Goal: Navigation & Orientation: Find specific page/section

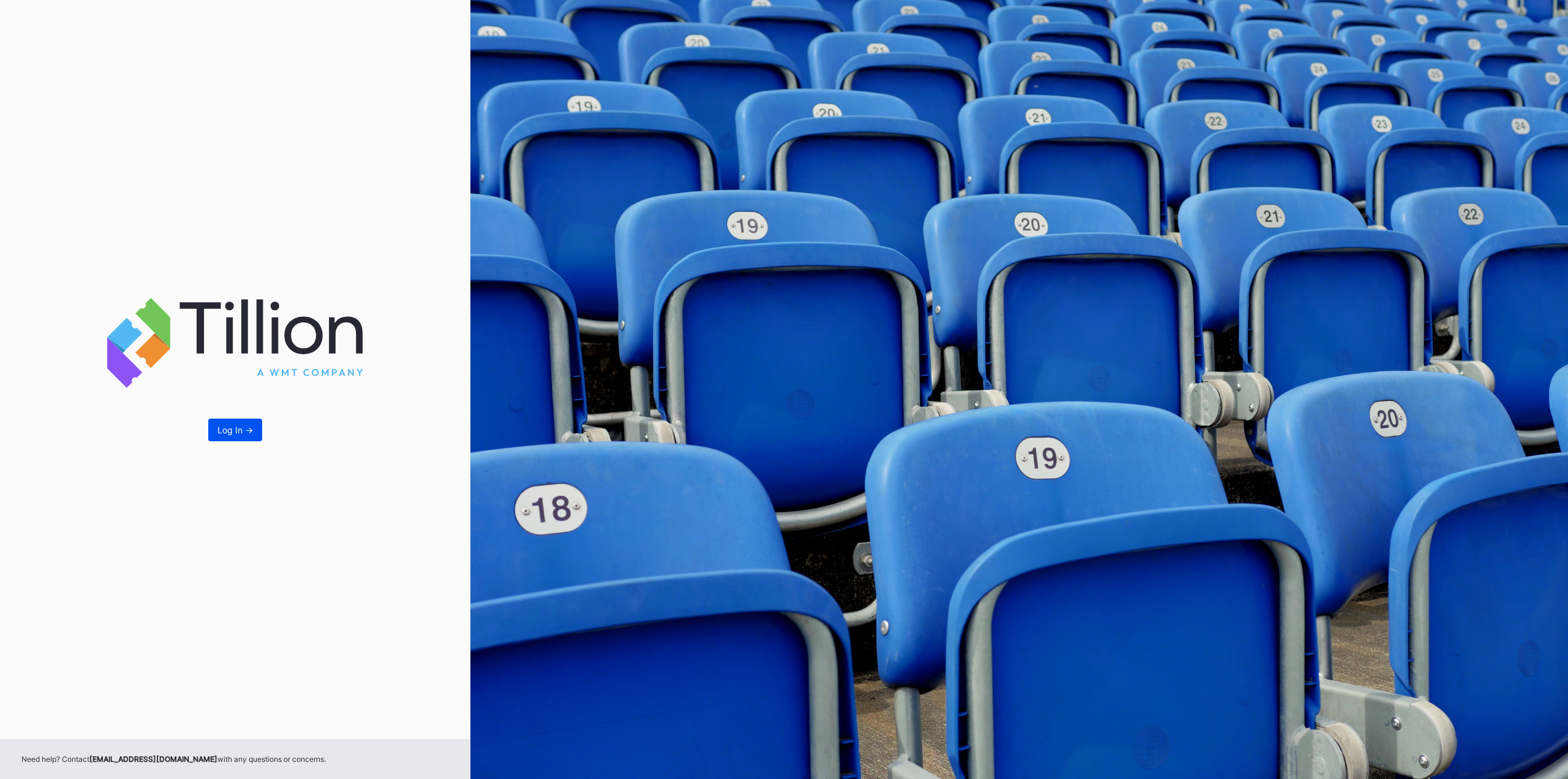
click at [226, 361] on div "Log In ->" at bounding box center [235, 430] width 36 height 11
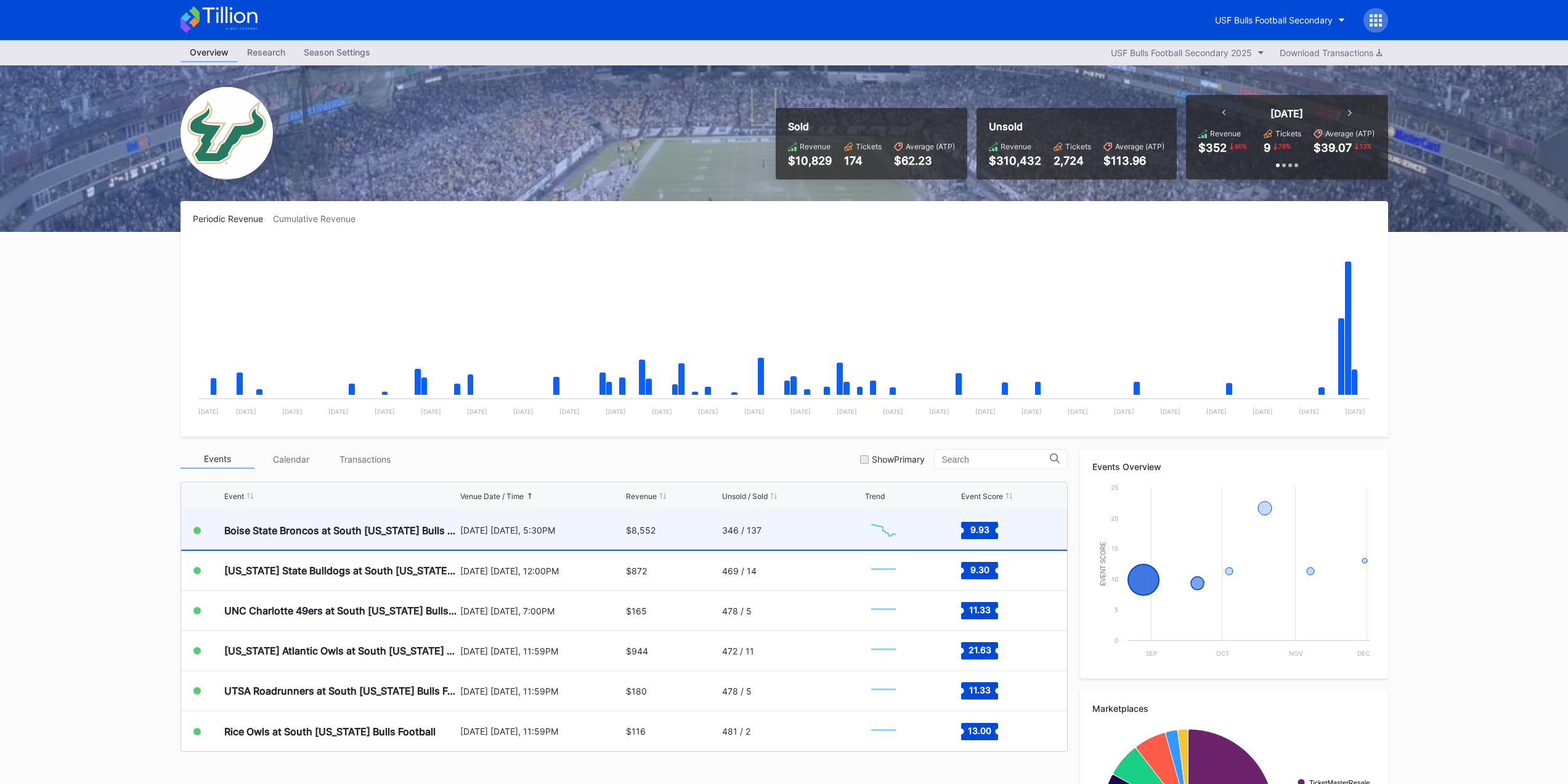
click at [784, 363] on div "346 / 137" at bounding box center [792, 529] width 140 height 39
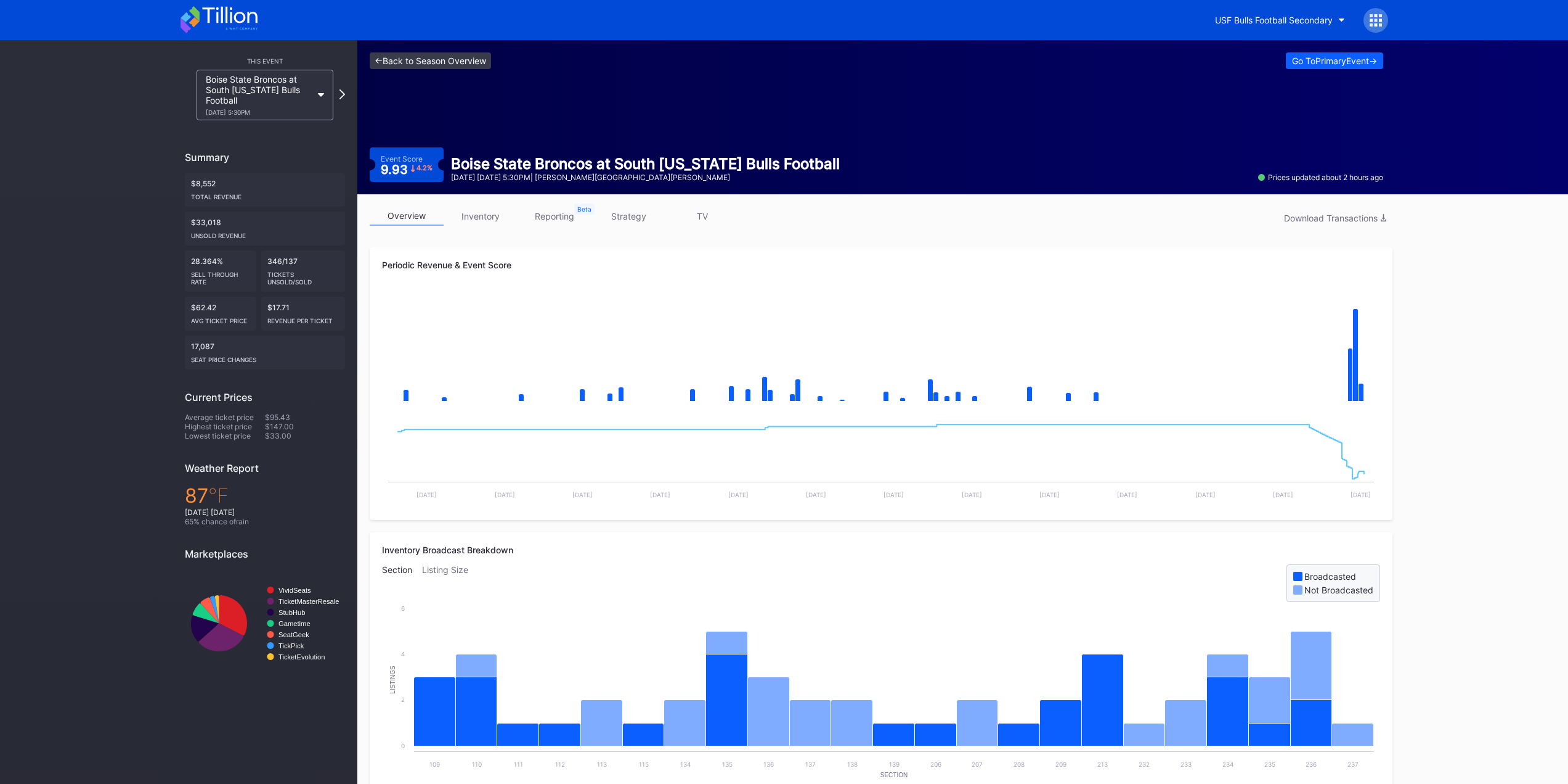
click at [413, 58] on link "<- Back to Season Overview" at bounding box center [430, 61] width 121 height 17
